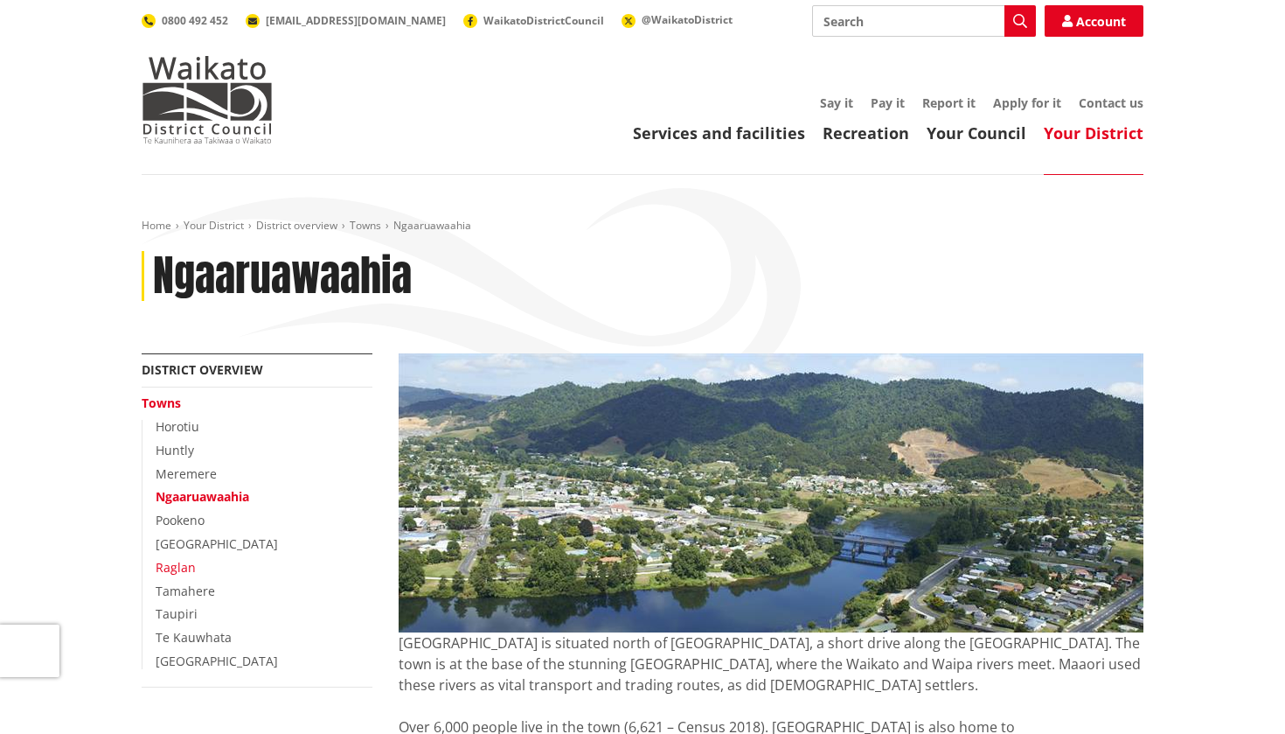
click at [177, 562] on link "Raglan" at bounding box center [176, 567] width 40 height 17
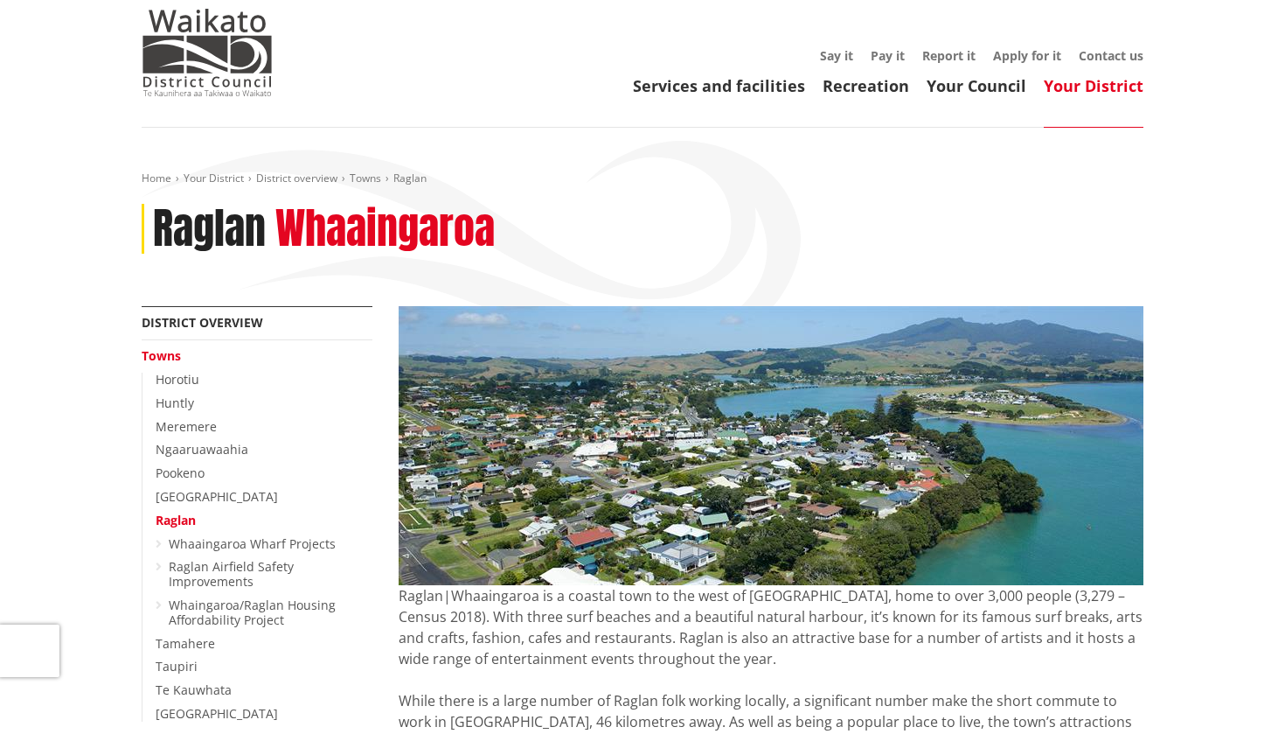
scroll to position [48, 0]
click at [175, 657] on link "Taupiri" at bounding box center [177, 665] width 42 height 17
click at [198, 64] on img at bounding box center [207, 51] width 131 height 87
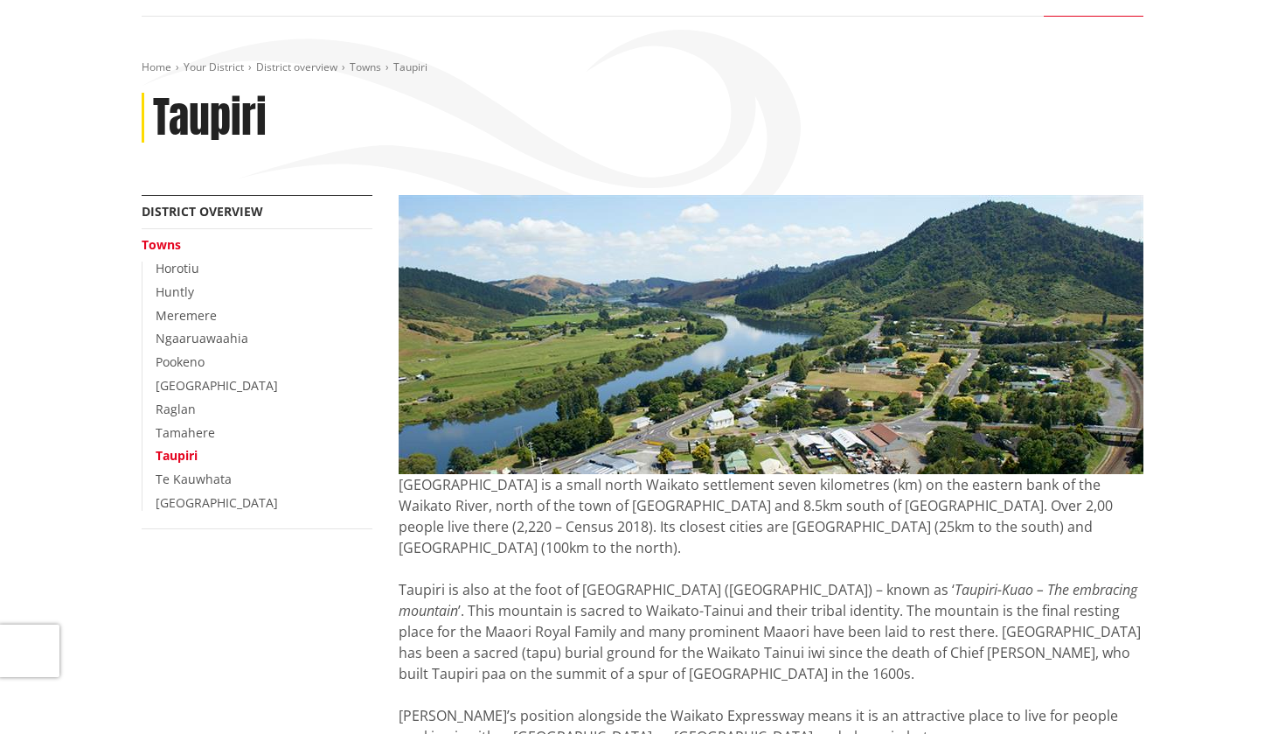
scroll to position [144, 0]
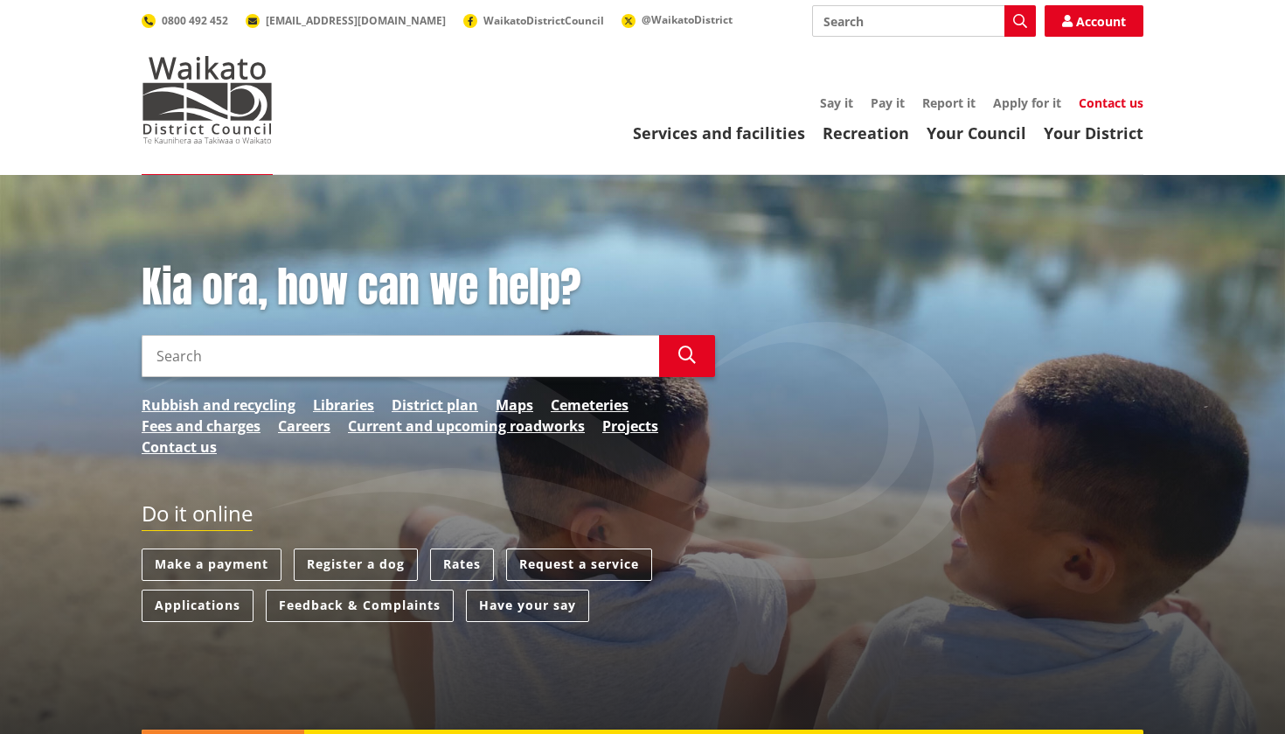
click at [1101, 99] on link "Contact us" at bounding box center [1111, 102] width 65 height 17
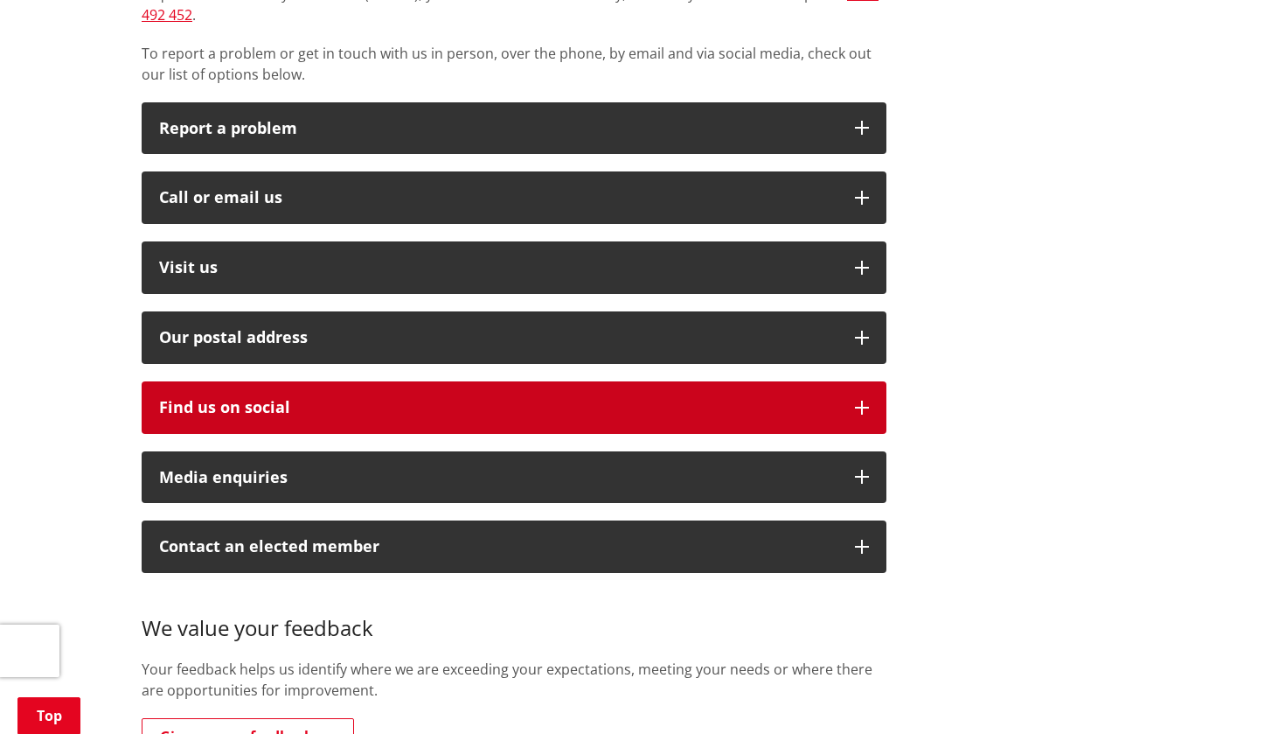
scroll to position [459, 0]
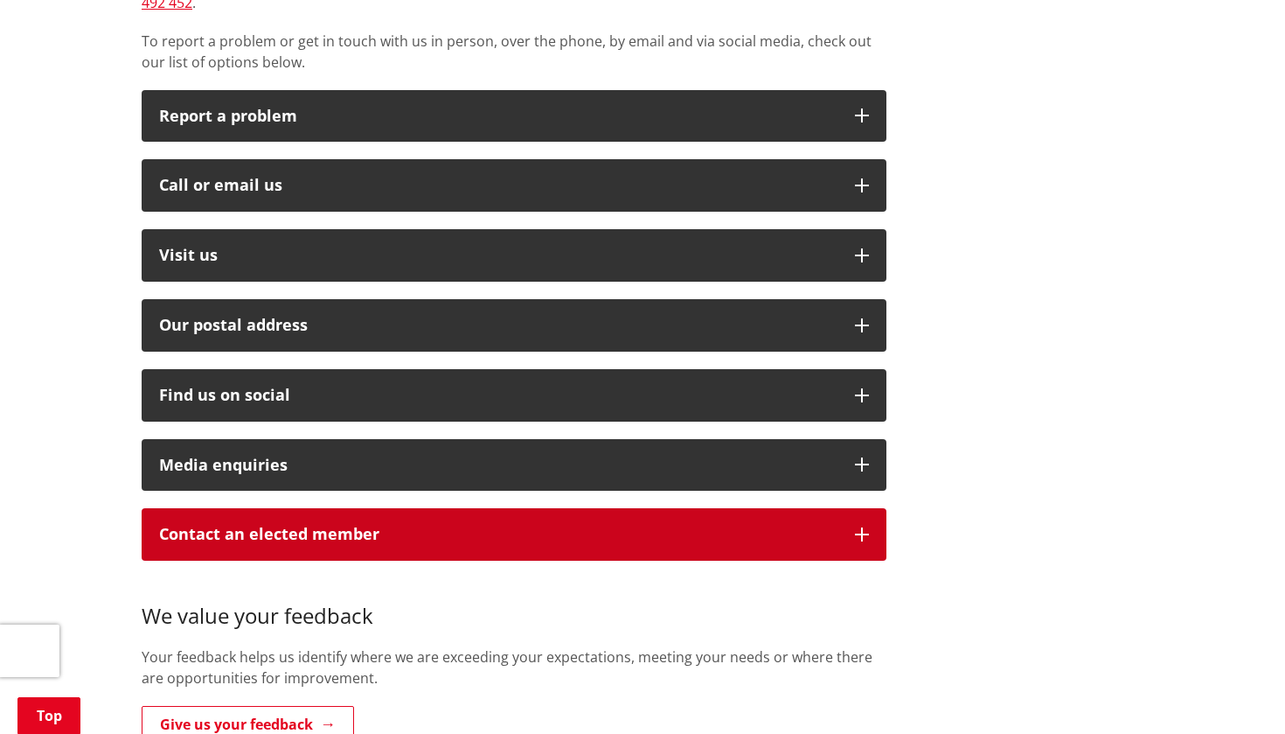
click at [866, 527] on icon "button" at bounding box center [862, 534] width 14 height 14
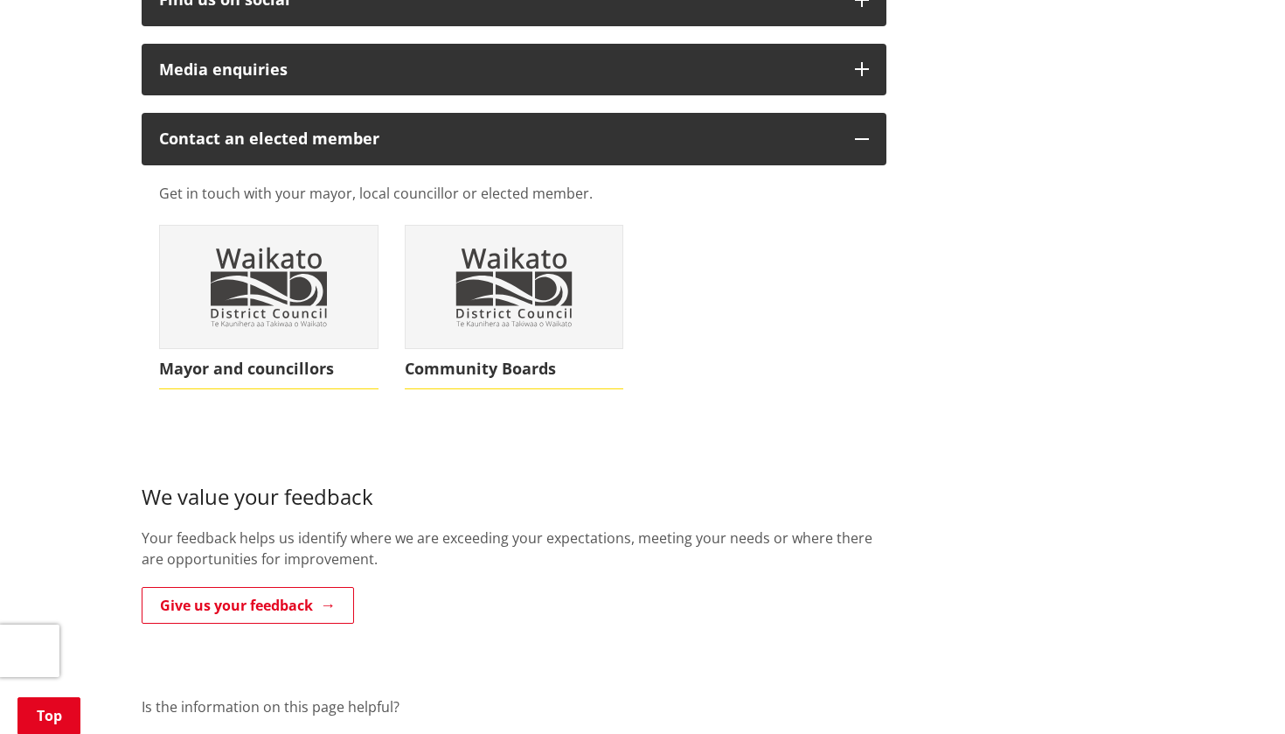
scroll to position [900, 0]
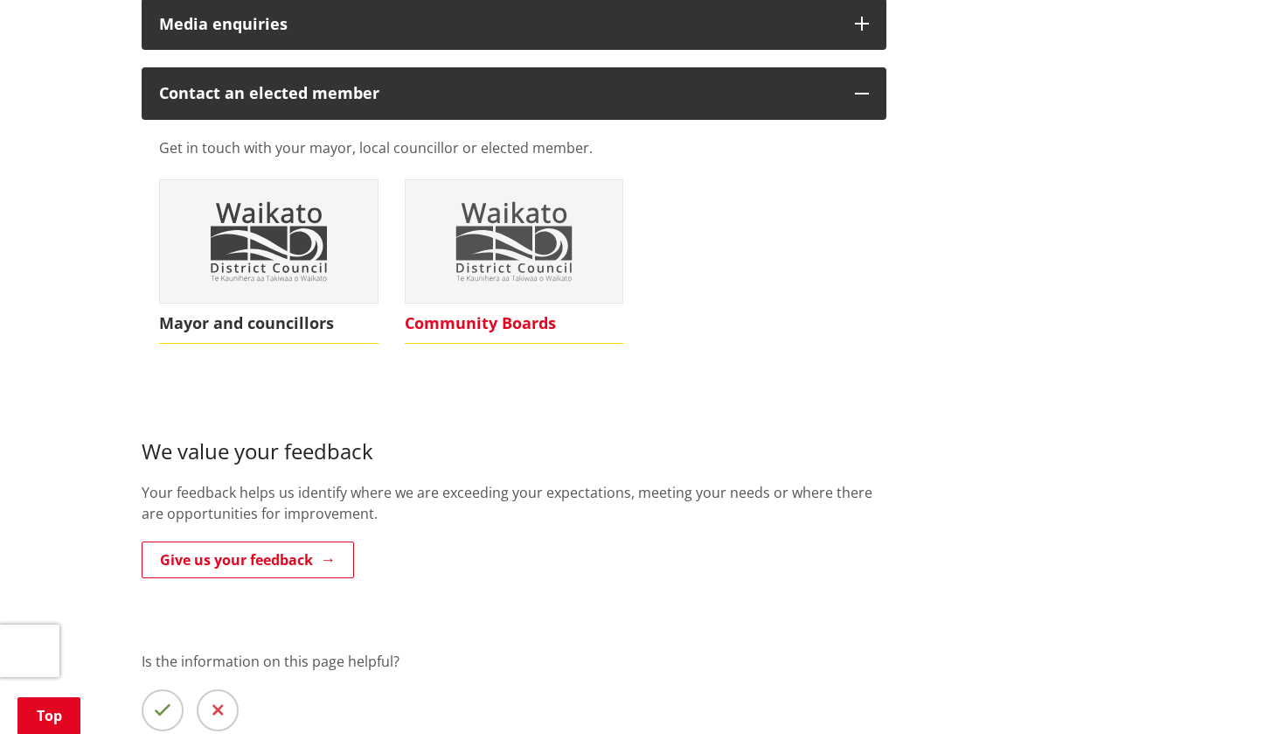
click at [484, 303] on span "Community Boards" at bounding box center [514, 323] width 219 height 40
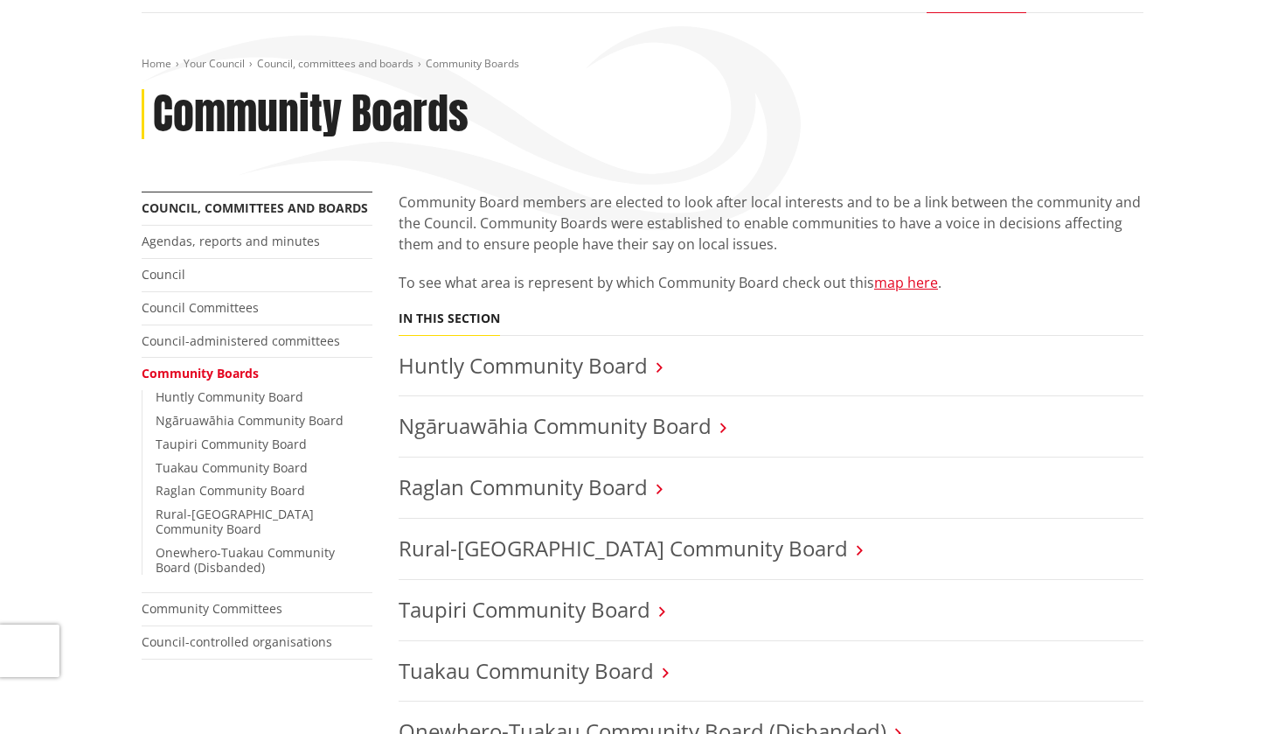
scroll to position [164, 0]
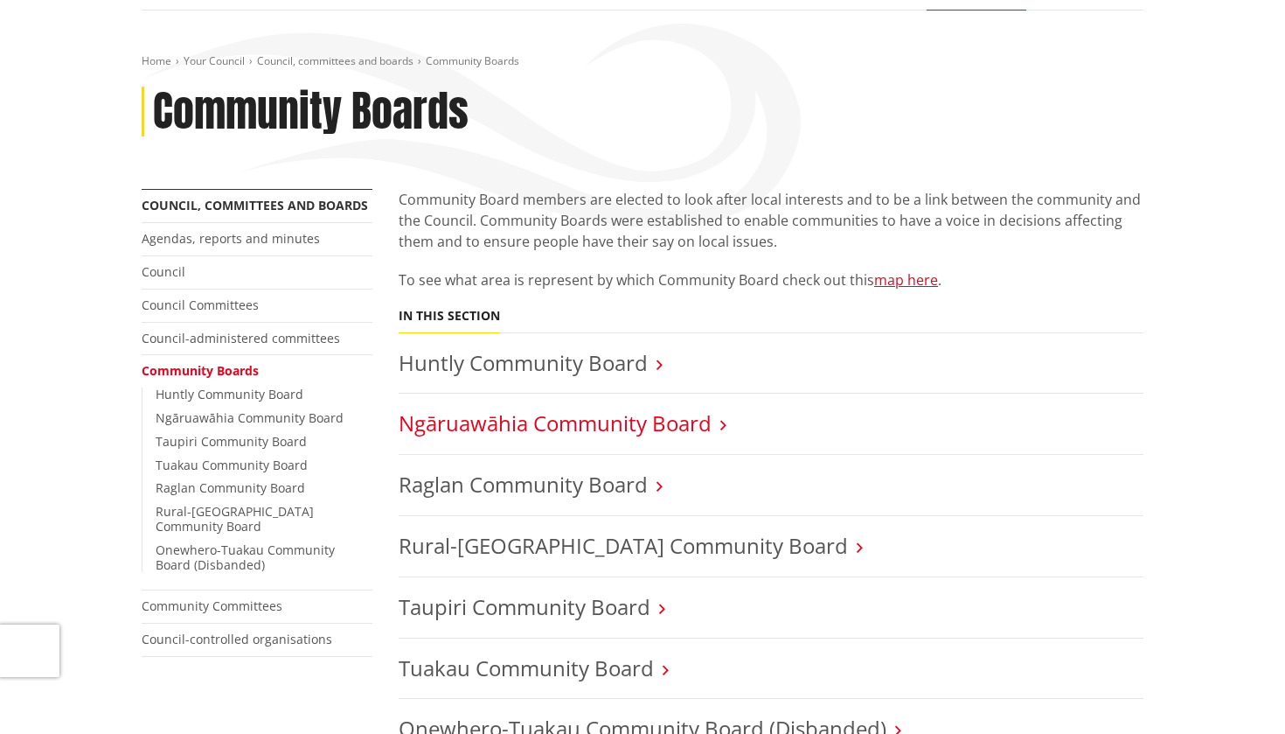
click at [647, 423] on link "Ngāruawāhia Community Board" at bounding box center [555, 422] width 313 height 29
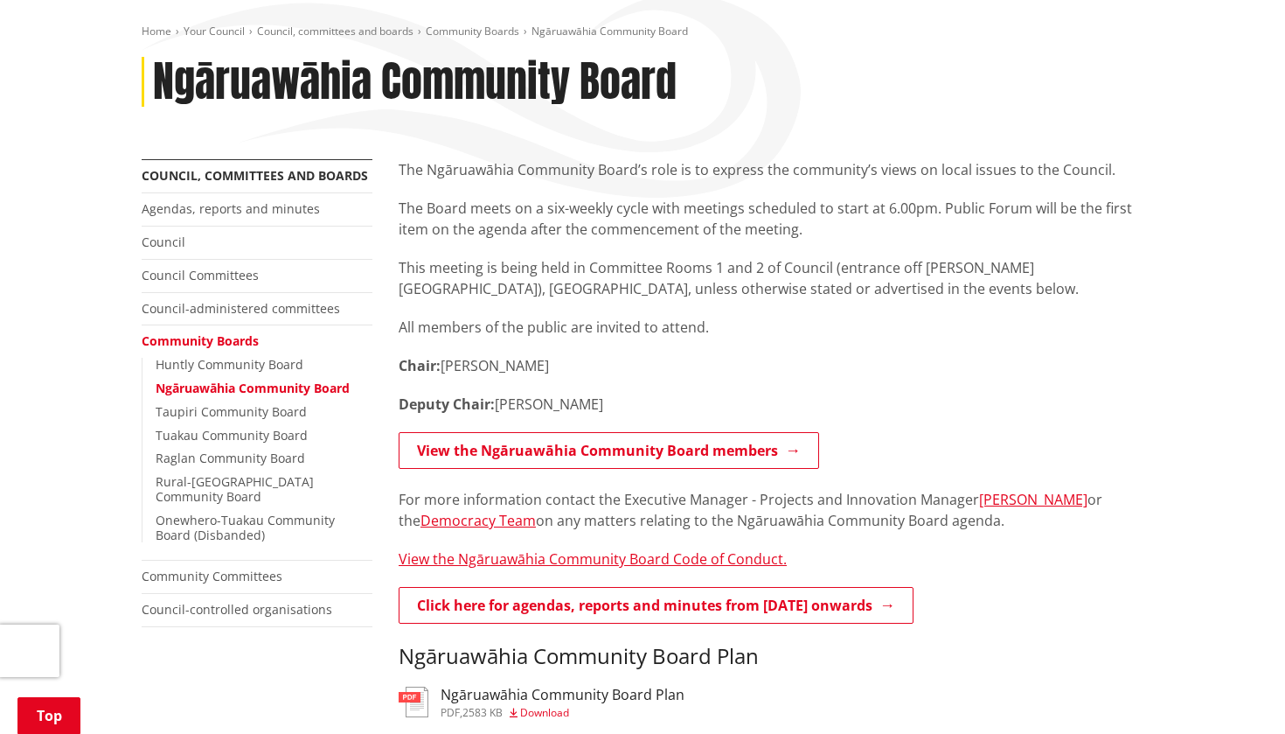
scroll to position [172, 0]
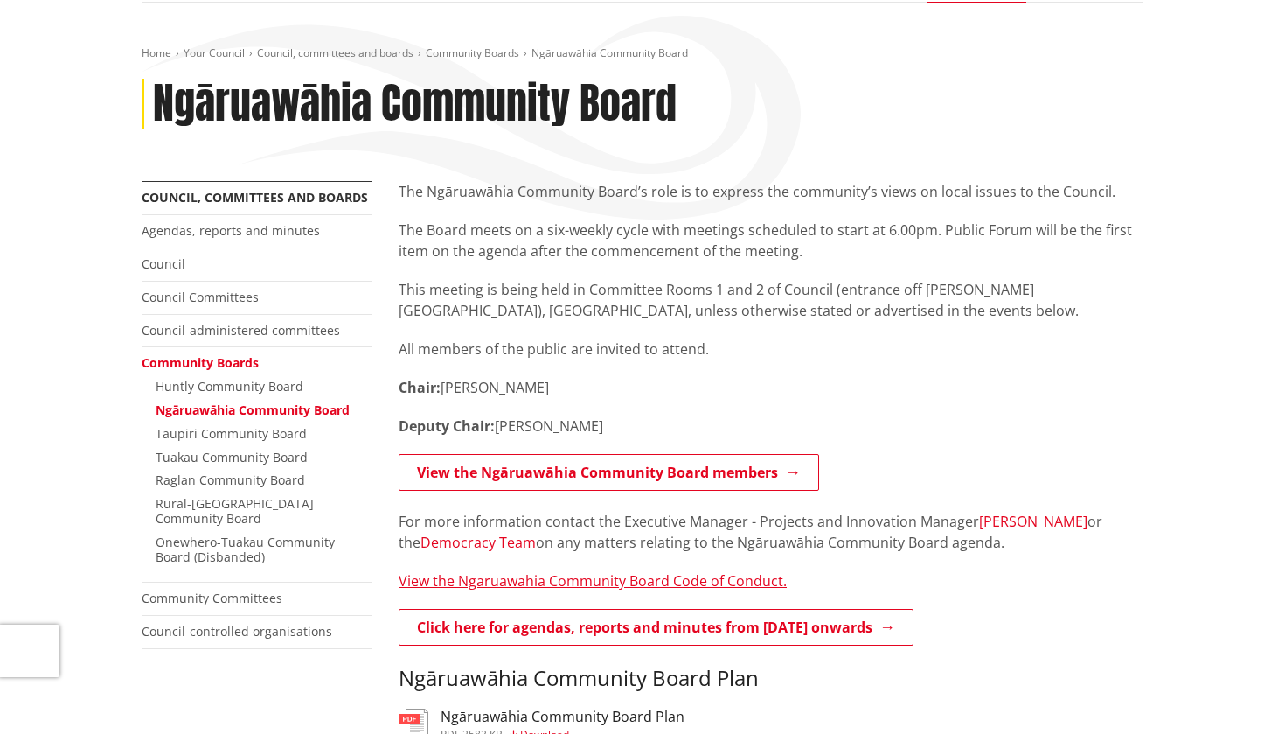
click at [473, 539] on link "Democracy Team" at bounding box center [478, 541] width 115 height 19
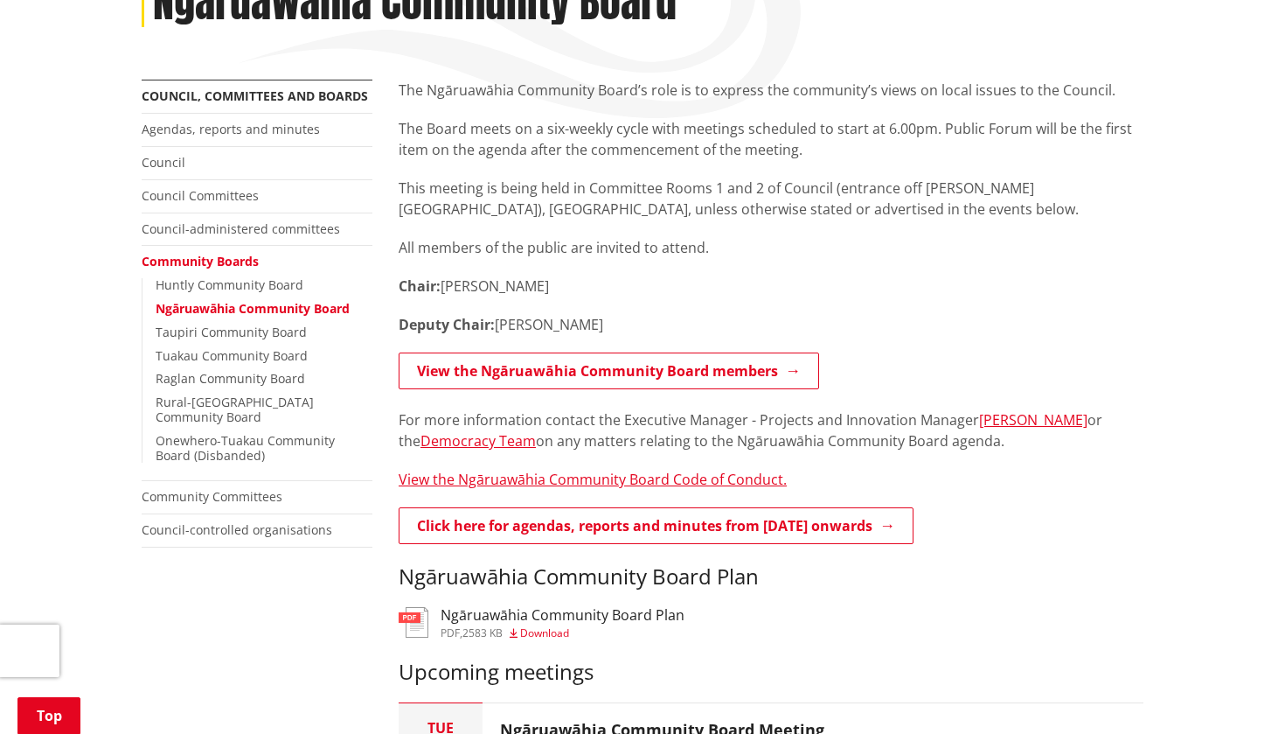
scroll to position [245, 0]
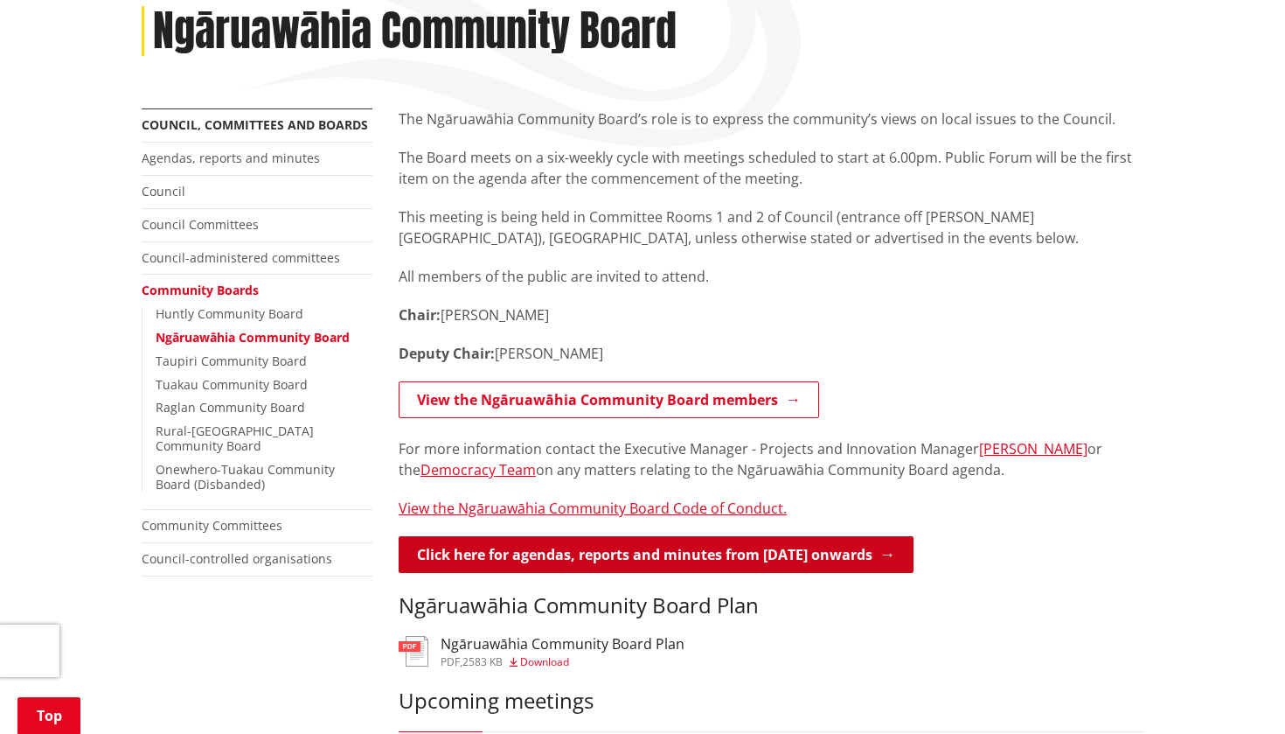
click at [546, 557] on link "Click here for agendas, reports and minutes from May 2024 onwards" at bounding box center [656, 554] width 515 height 37
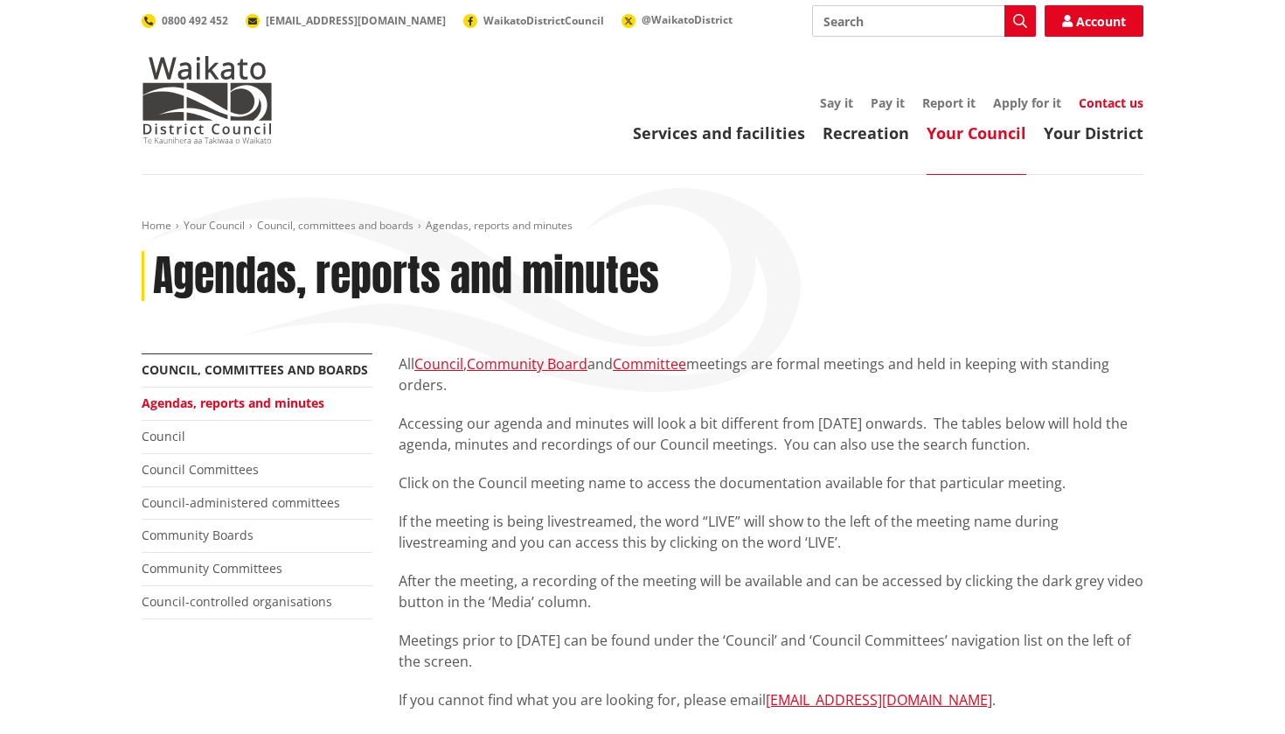
click at [1117, 102] on link "Contact us" at bounding box center [1111, 102] width 65 height 17
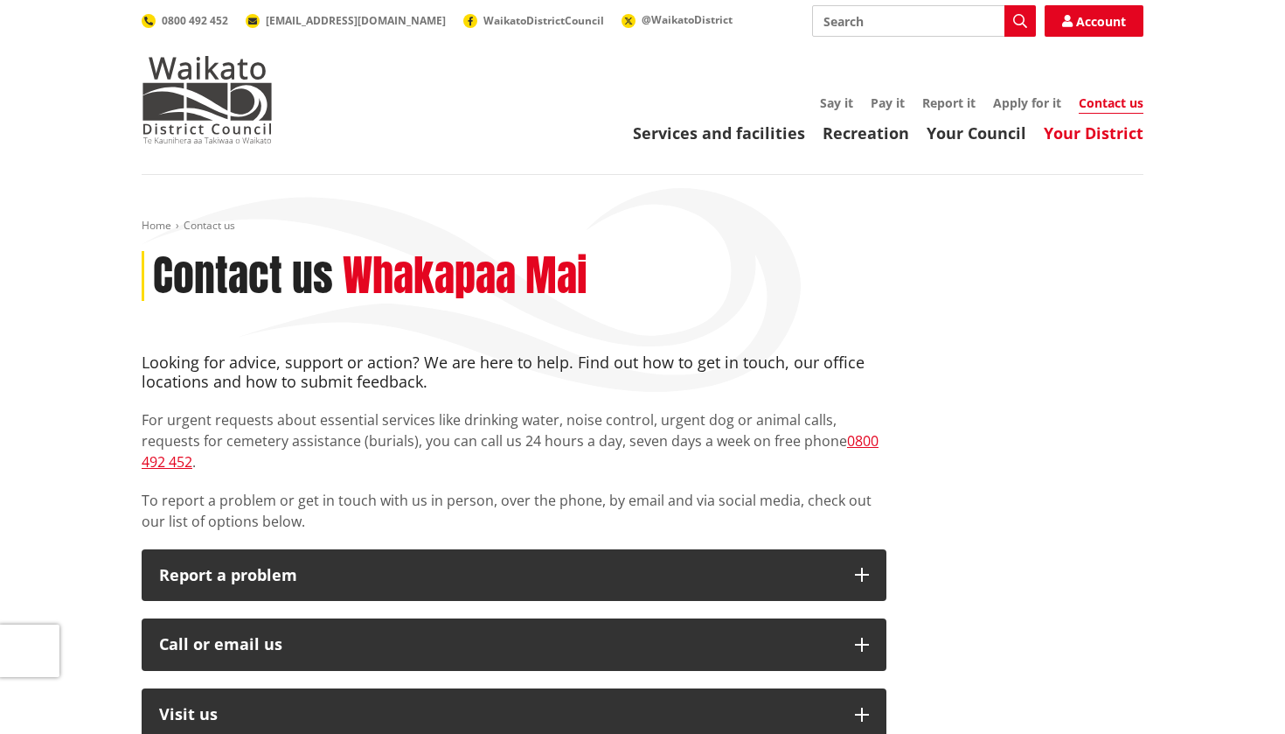
click at [1094, 133] on link "Your District" at bounding box center [1094, 132] width 100 height 21
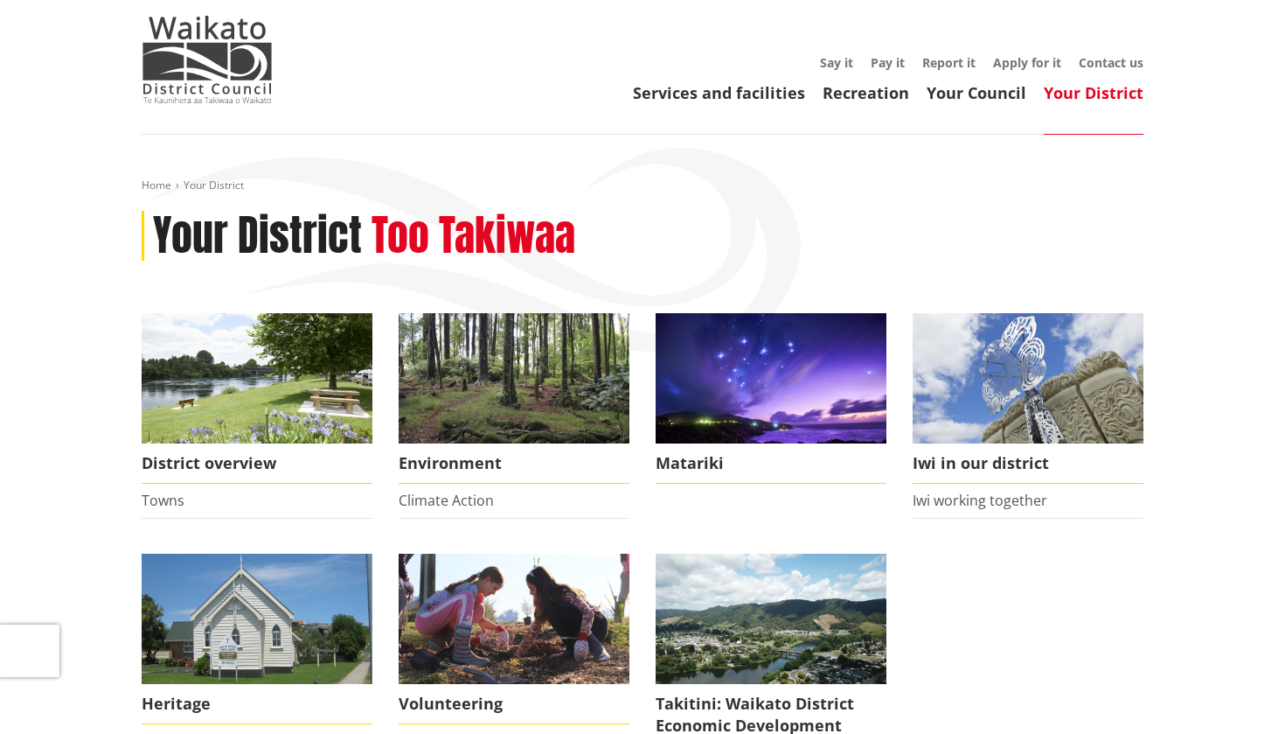
scroll to position [37, 0]
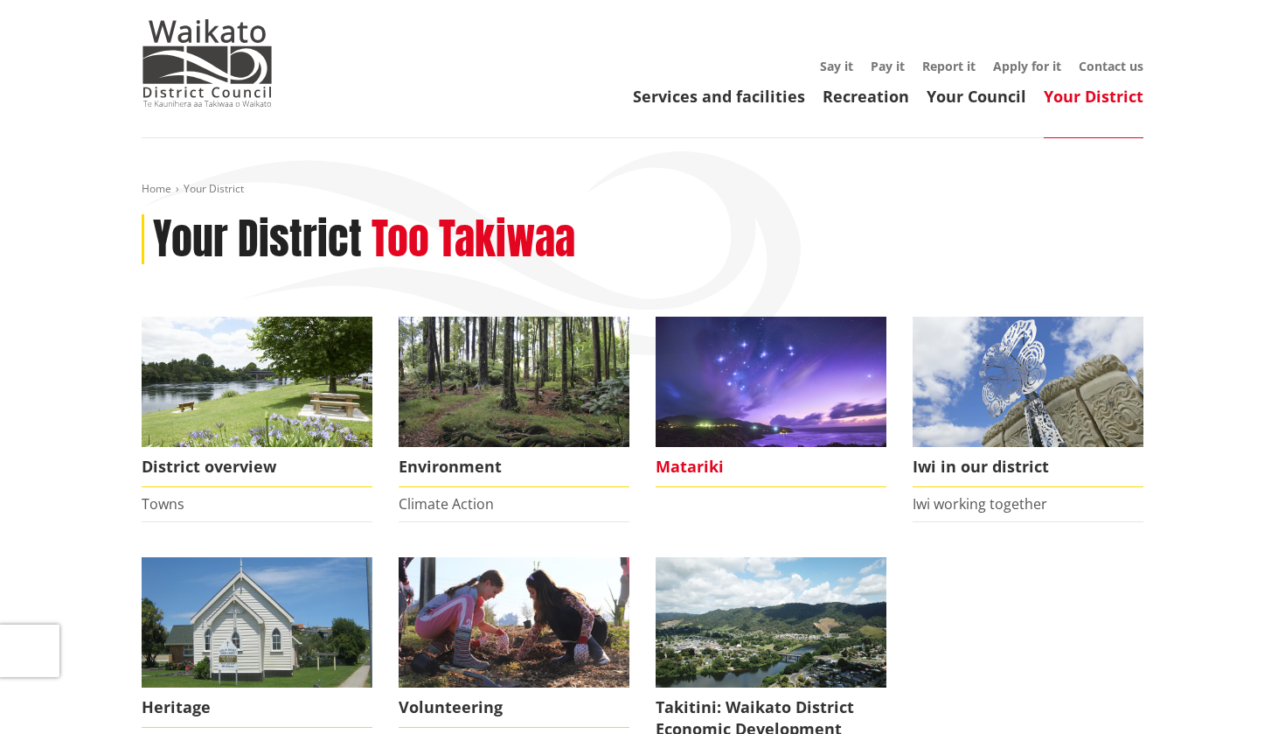
click at [726, 421] on img at bounding box center [771, 382] width 231 height 130
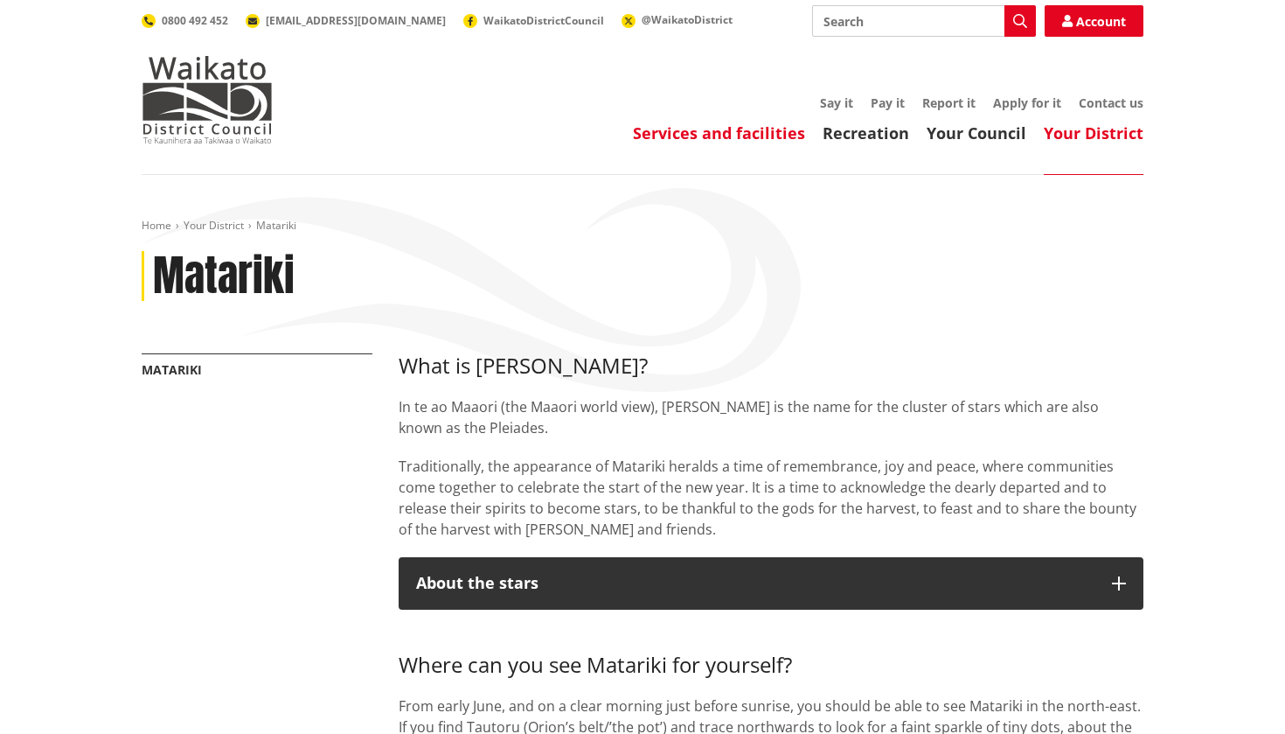
click at [717, 137] on link "Services and facilities" at bounding box center [719, 132] width 172 height 21
